Goal: Transaction & Acquisition: Book appointment/travel/reservation

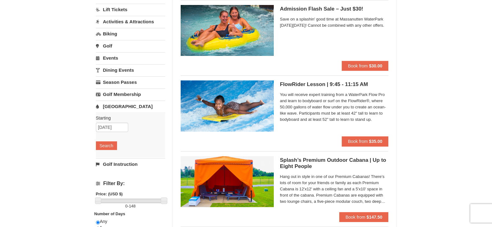
scroll to position [31, 0]
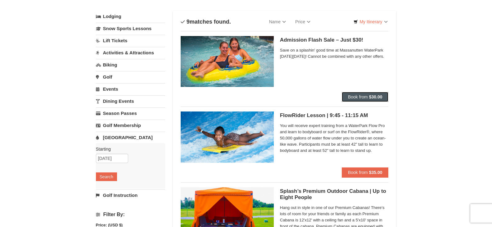
click at [370, 97] on strong "$30.00" at bounding box center [375, 96] width 13 height 5
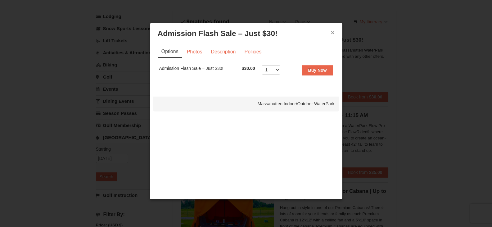
click at [334, 34] on button "×" at bounding box center [333, 32] width 4 height 6
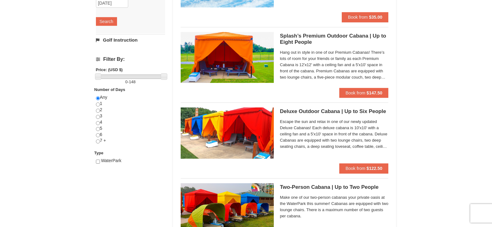
scroll to position [217, 0]
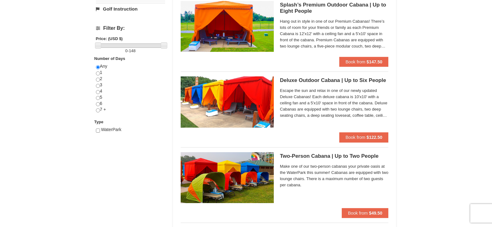
click at [322, 156] on h5 "Two-Person Cabana | Up to Two People Massanutten Indoor/Outdoor WaterPark" at bounding box center [334, 156] width 109 height 6
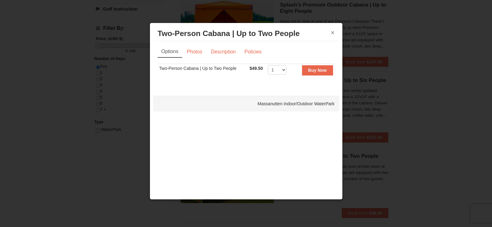
click at [332, 35] on button "×" at bounding box center [333, 32] width 4 height 6
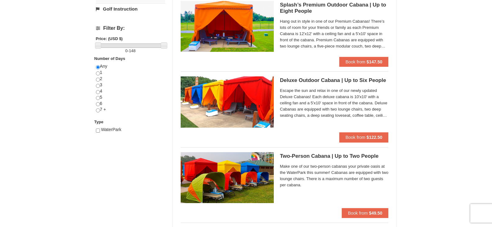
click at [304, 110] on span "Escape the sun and relax in one of our newly updated Deluxe Cabanas! Each delux…" at bounding box center [334, 103] width 109 height 31
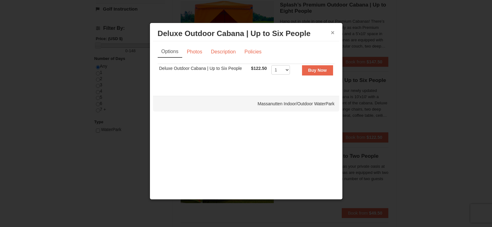
click at [333, 33] on button "×" at bounding box center [333, 32] width 4 height 6
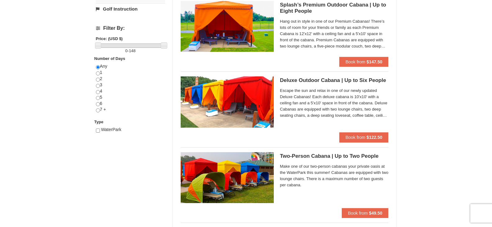
click at [211, 180] on img at bounding box center [227, 177] width 93 height 51
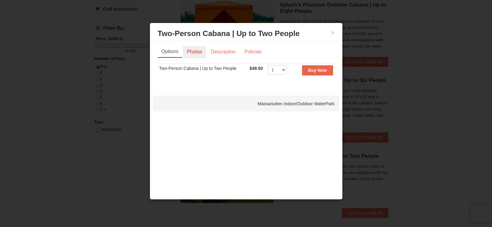
click at [188, 53] on link "Photos" at bounding box center [195, 52] width 24 height 12
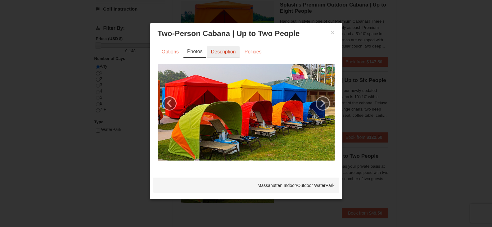
click at [219, 52] on link "Description" at bounding box center [223, 52] width 33 height 12
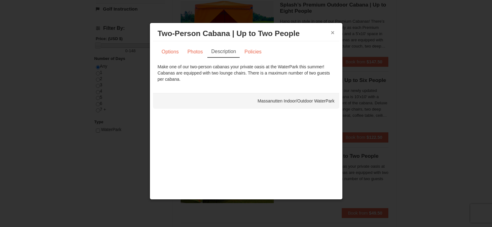
click at [333, 32] on button "×" at bounding box center [333, 32] width 4 height 6
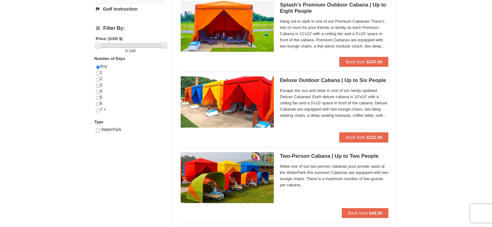
click at [228, 101] on img at bounding box center [227, 101] width 93 height 51
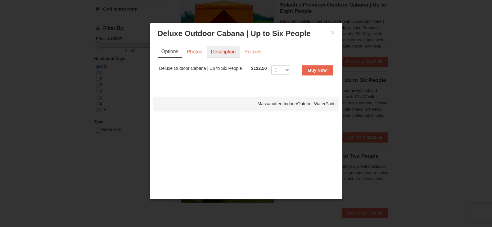
click at [227, 50] on link "Description" at bounding box center [223, 52] width 33 height 12
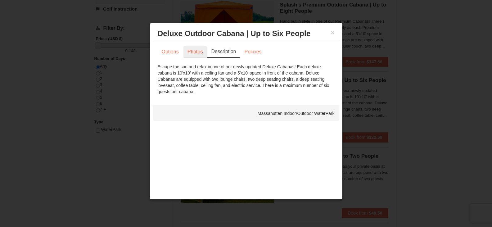
click at [196, 52] on link "Photos" at bounding box center [195, 52] width 24 height 12
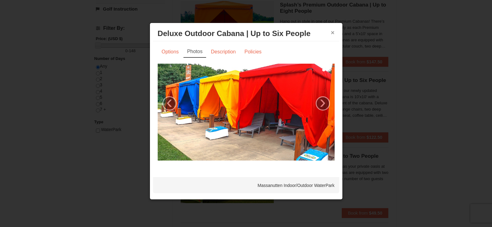
click at [333, 33] on button "×" at bounding box center [333, 32] width 4 height 6
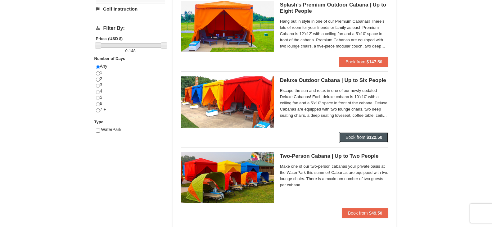
click at [359, 136] on span "Book from" at bounding box center [355, 137] width 20 height 5
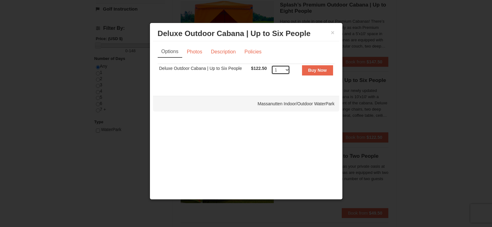
click at [285, 69] on select "1 2 3 4 5" at bounding box center [280, 69] width 19 height 9
click at [194, 51] on link "Photos" at bounding box center [195, 52] width 24 height 12
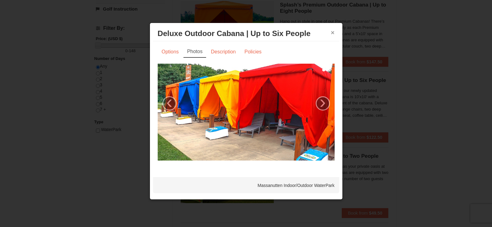
click at [333, 32] on button "×" at bounding box center [333, 32] width 4 height 6
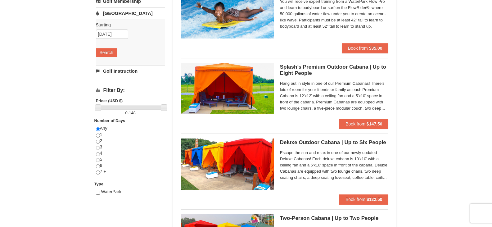
scroll to position [186, 0]
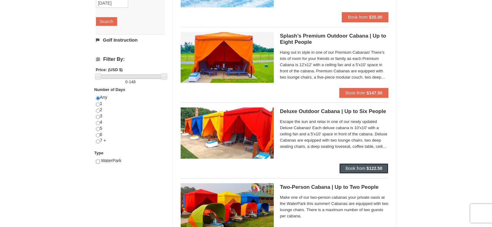
click at [354, 170] on span "Book from" at bounding box center [355, 168] width 20 height 5
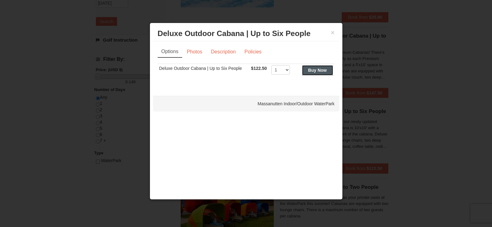
click at [321, 72] on strong "Buy Now" at bounding box center [317, 70] width 19 height 5
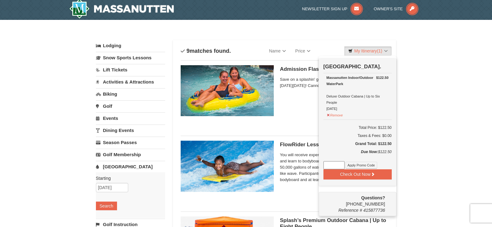
scroll to position [33, 0]
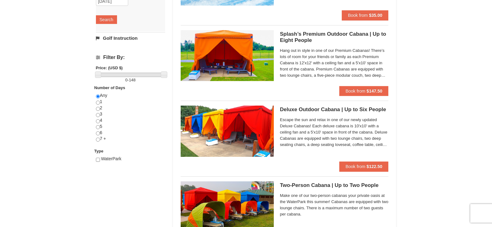
scroll to position [250, 0]
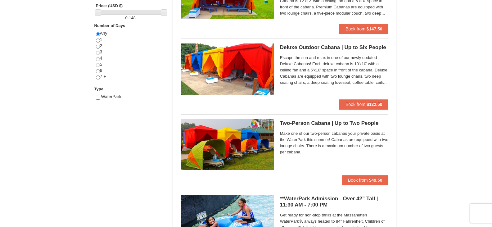
click at [311, 137] on span "Make one of our two-person cabanas your private oasis at the WaterPark this sum…" at bounding box center [334, 142] width 109 height 25
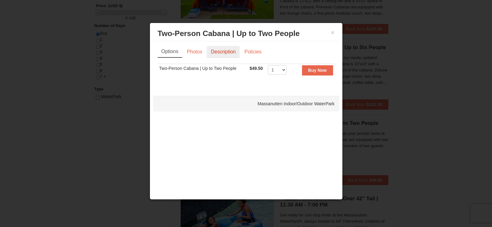
click at [222, 50] on link "Description" at bounding box center [223, 52] width 33 height 12
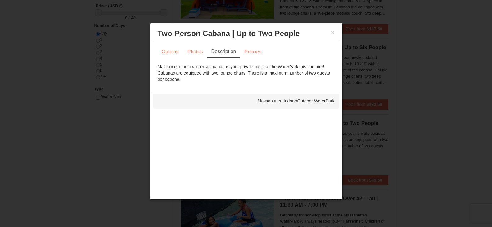
click at [429, 80] on div at bounding box center [246, 113] width 492 height 227
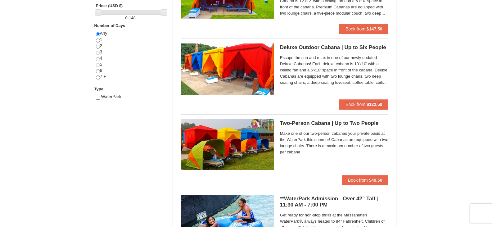
click at [228, 76] on img at bounding box center [227, 68] width 93 height 51
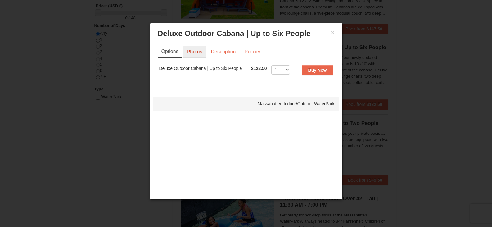
click at [192, 52] on link "Photos" at bounding box center [195, 52] width 24 height 12
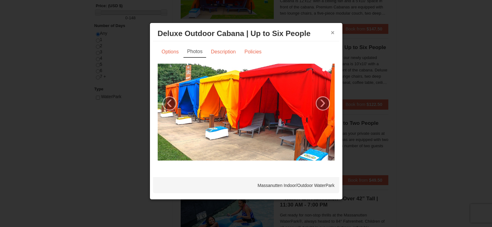
click at [333, 33] on button "×" at bounding box center [333, 32] width 4 height 6
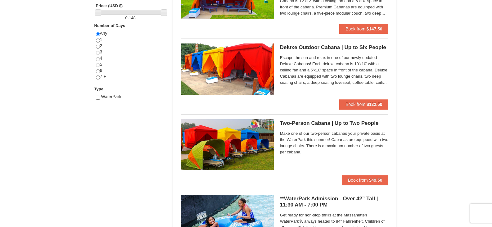
click at [242, 149] on img at bounding box center [227, 144] width 93 height 51
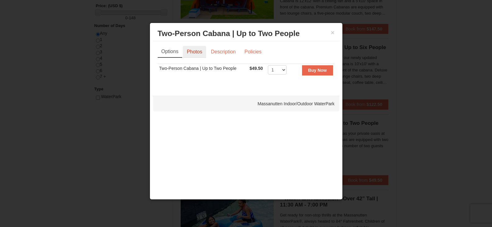
click at [192, 52] on link "Photos" at bounding box center [195, 52] width 24 height 12
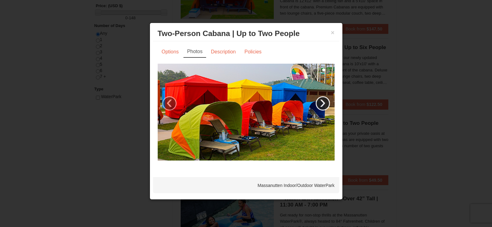
click at [322, 103] on link "›" at bounding box center [323, 103] width 14 height 14
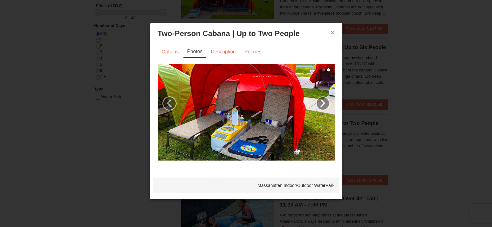
click at [334, 29] on button "×" at bounding box center [333, 32] width 4 height 6
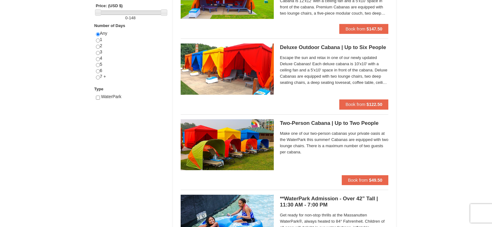
click at [205, 69] on img at bounding box center [227, 68] width 93 height 51
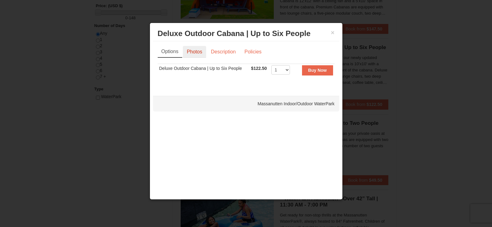
click at [196, 52] on link "Photos" at bounding box center [195, 52] width 24 height 12
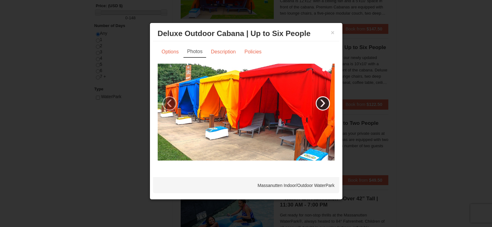
click at [322, 103] on link "›" at bounding box center [323, 103] width 14 height 14
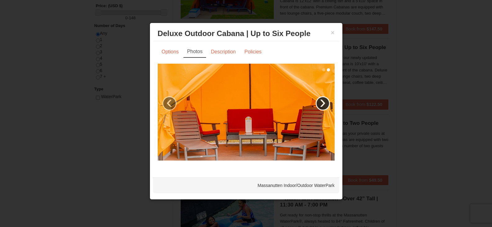
click at [322, 103] on link "›" at bounding box center [323, 103] width 14 height 14
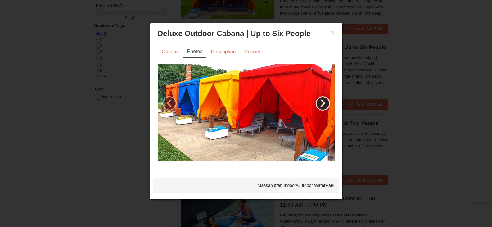
click at [322, 103] on link "›" at bounding box center [323, 103] width 14 height 14
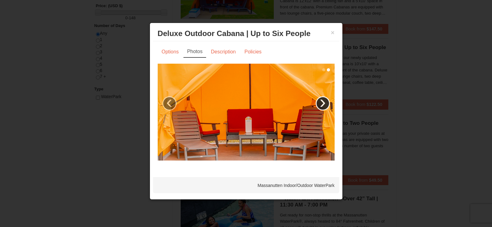
click at [322, 103] on link "›" at bounding box center [323, 103] width 14 height 14
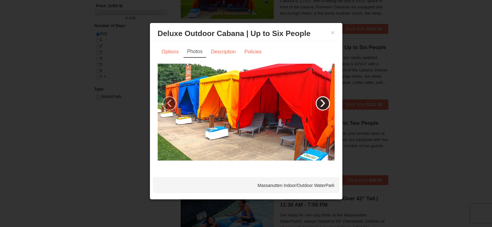
click at [322, 103] on link "›" at bounding box center [323, 103] width 14 height 14
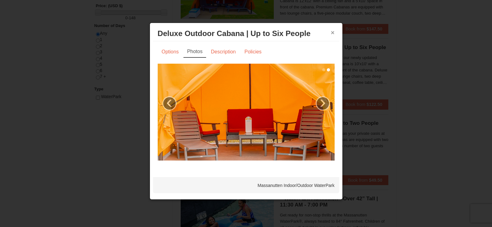
click at [334, 33] on button "×" at bounding box center [333, 32] width 4 height 6
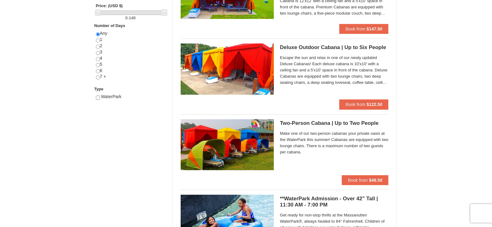
click at [241, 68] on img at bounding box center [227, 68] width 93 height 51
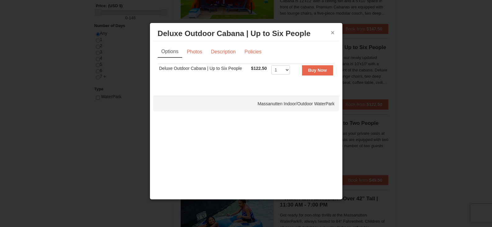
click at [331, 31] on button "×" at bounding box center [333, 32] width 4 height 6
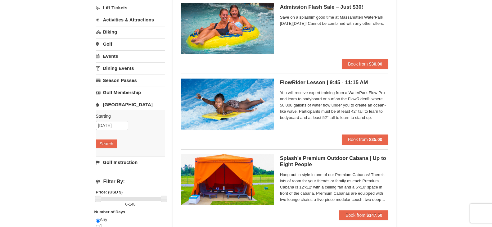
scroll to position [0, 0]
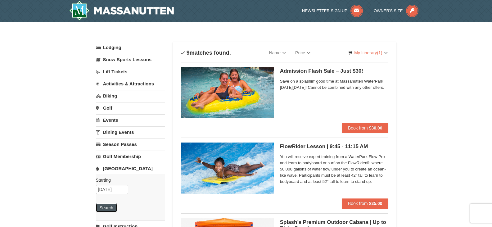
click at [108, 209] on button "Search" at bounding box center [106, 207] width 21 height 9
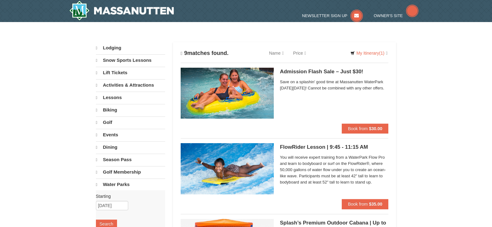
select select "9"
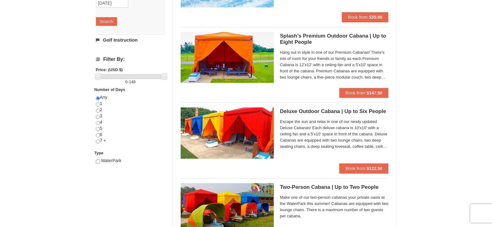
scroll to position [217, 0]
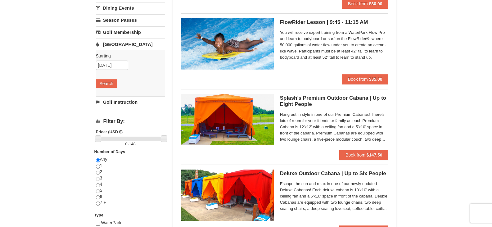
scroll to position [217, 0]
